Goal: Transaction & Acquisition: Book appointment/travel/reservation

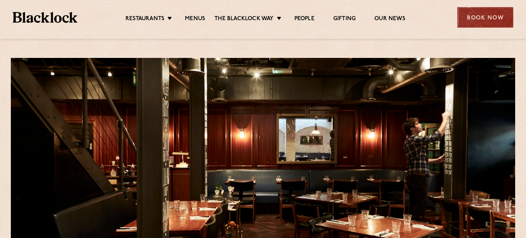
click at [481, 19] on div "Book Now" at bounding box center [485, 17] width 56 height 21
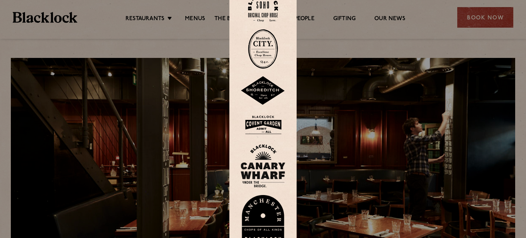
click at [264, 137] on div at bounding box center [262, 118] width 67 height 277
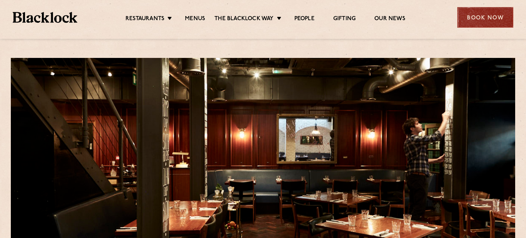
click at [484, 23] on div "Book Now" at bounding box center [485, 17] width 56 height 21
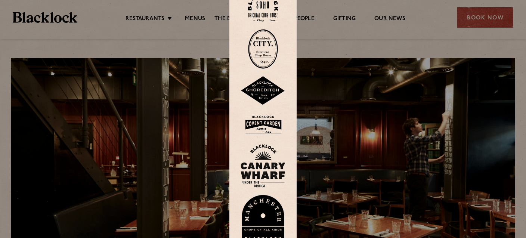
click at [270, 124] on img at bounding box center [262, 125] width 45 height 24
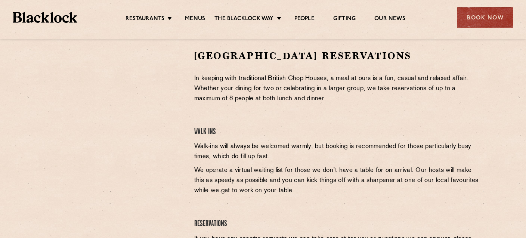
scroll to position [269, 0]
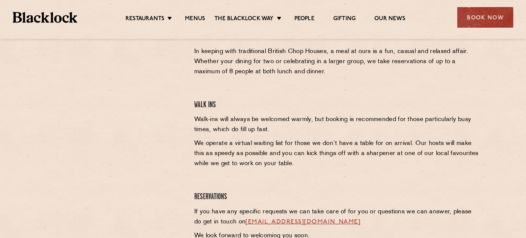
click at [166, 81] on div at bounding box center [114, 78] width 137 height 112
click at [171, 113] on div at bounding box center [114, 78] width 137 height 112
